Goal: Information Seeking & Learning: Check status

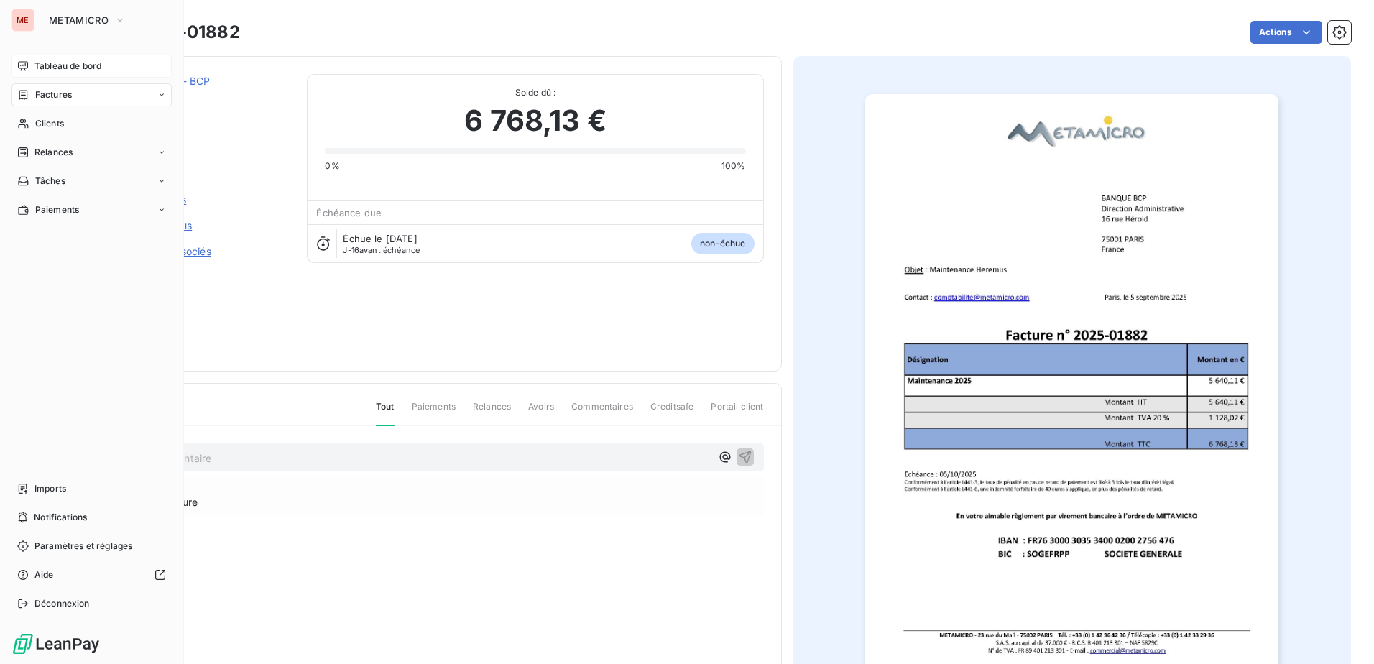
click at [71, 63] on span "Tableau de bord" at bounding box center [67, 66] width 67 height 13
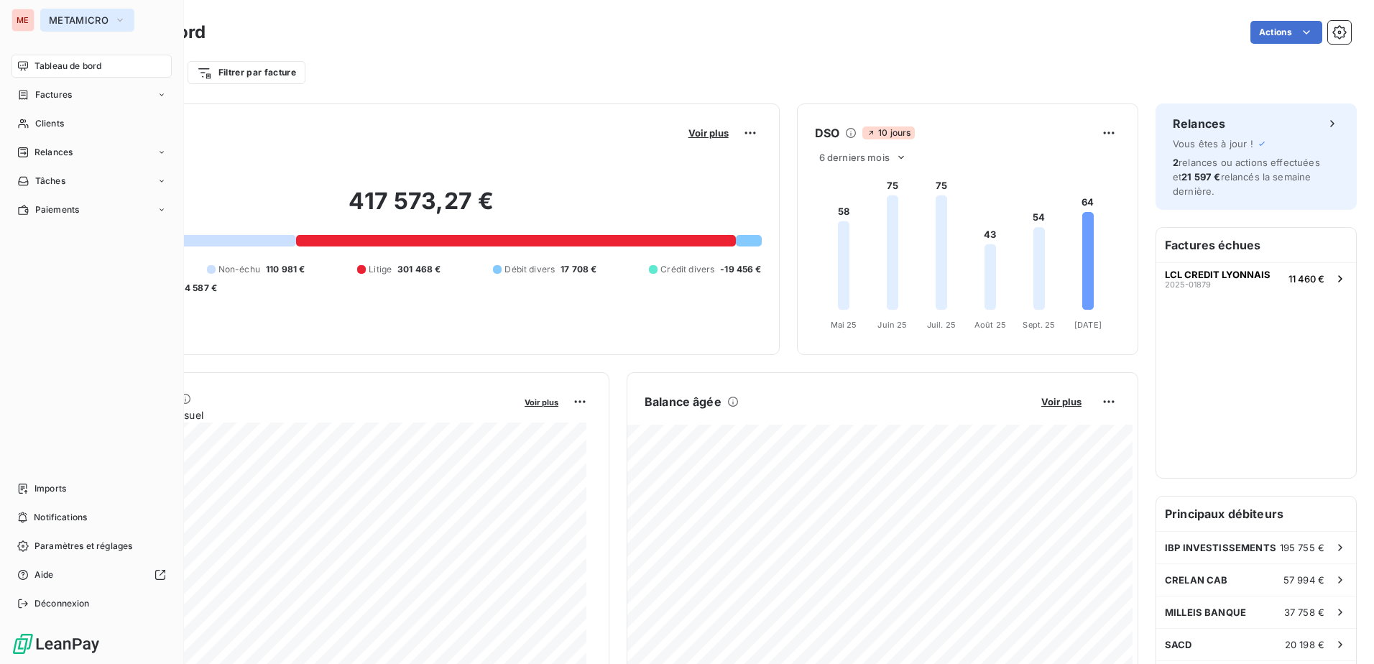
click at [93, 21] on span "METAMICRO" at bounding box center [79, 19] width 60 height 11
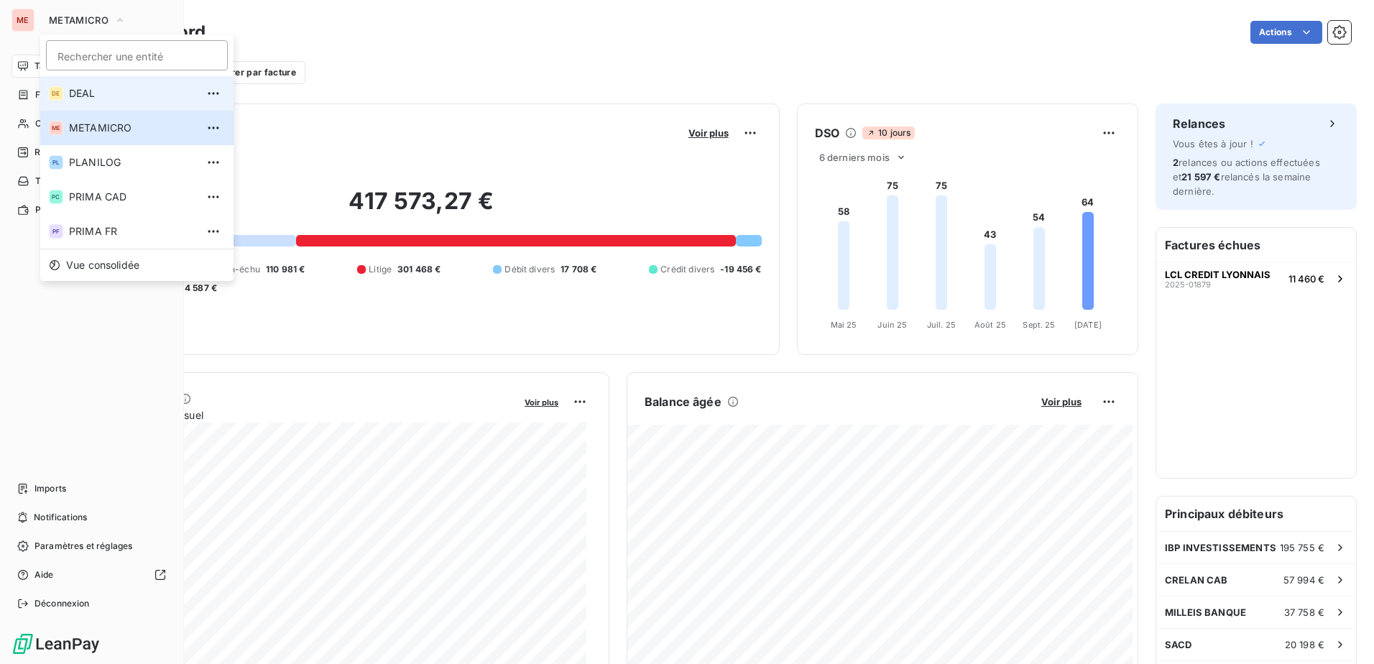
click at [115, 97] on span "DEAL" at bounding box center [132, 93] width 127 height 14
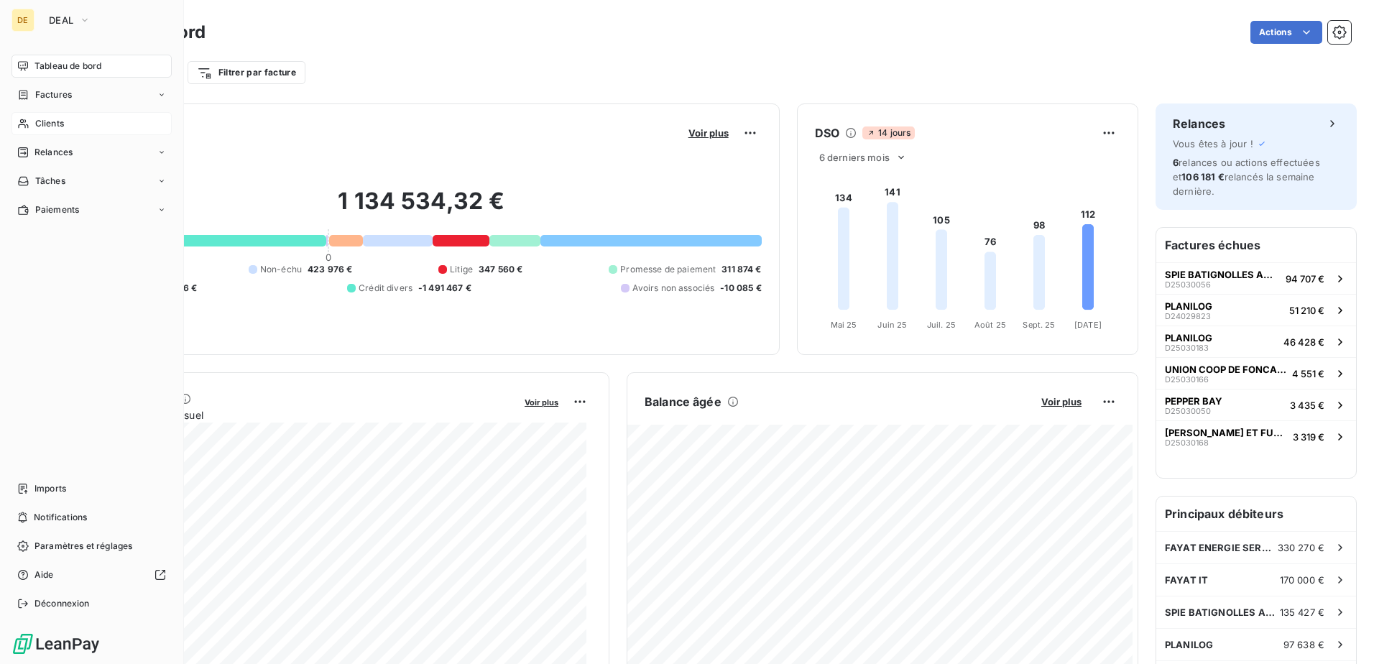
click at [57, 122] on span "Clients" at bounding box center [49, 123] width 29 height 13
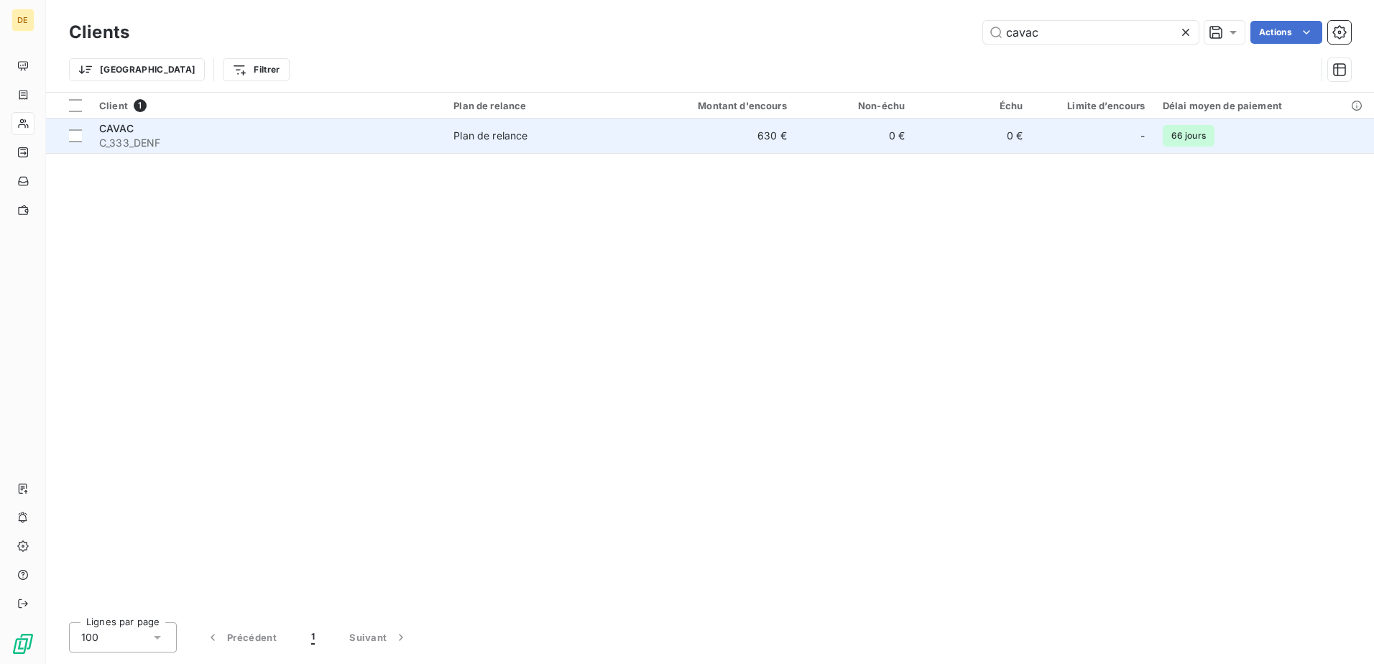
type input "cavac"
click at [648, 145] on td "630 €" at bounding box center [716, 136] width 158 height 34
